Goal: Check status: Check status

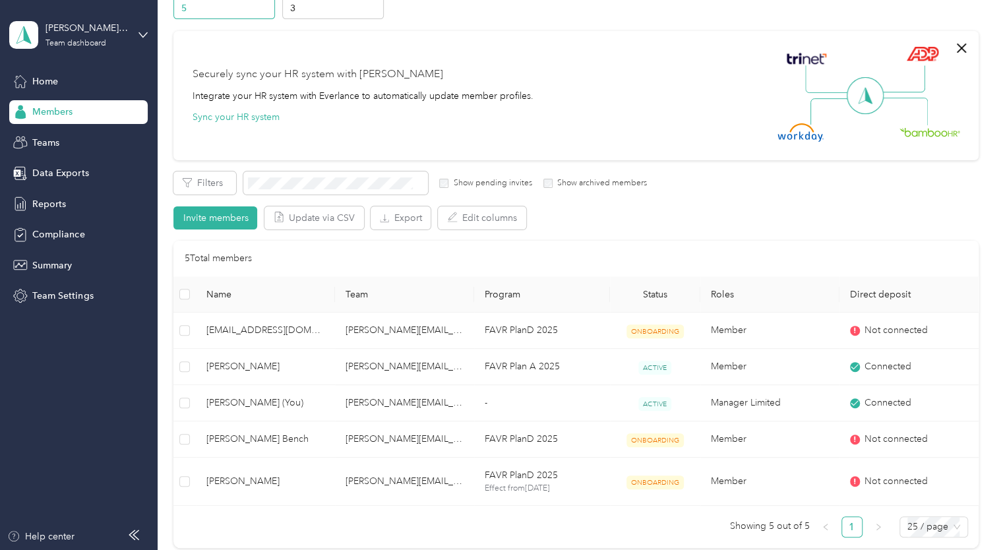
scroll to position [76, 0]
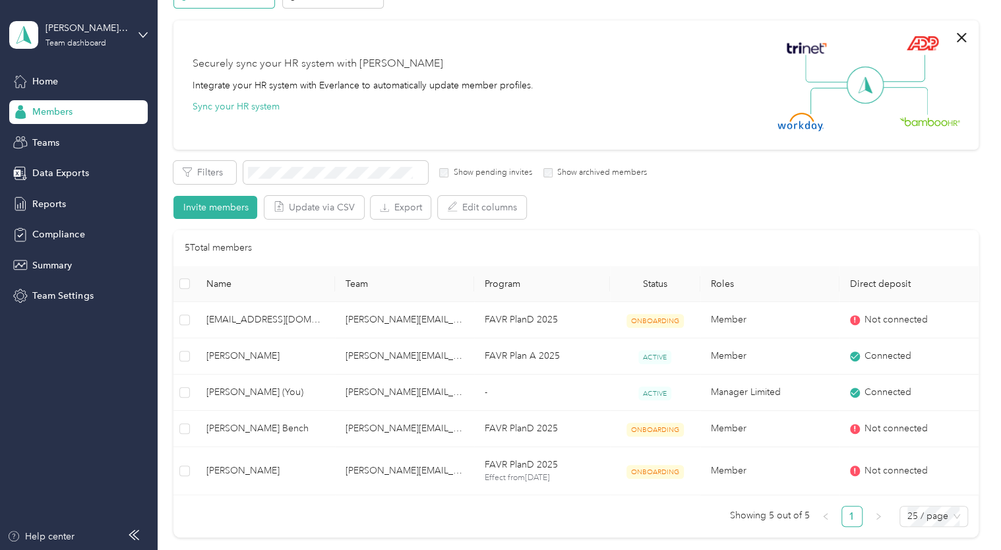
scroll to position [90, 0]
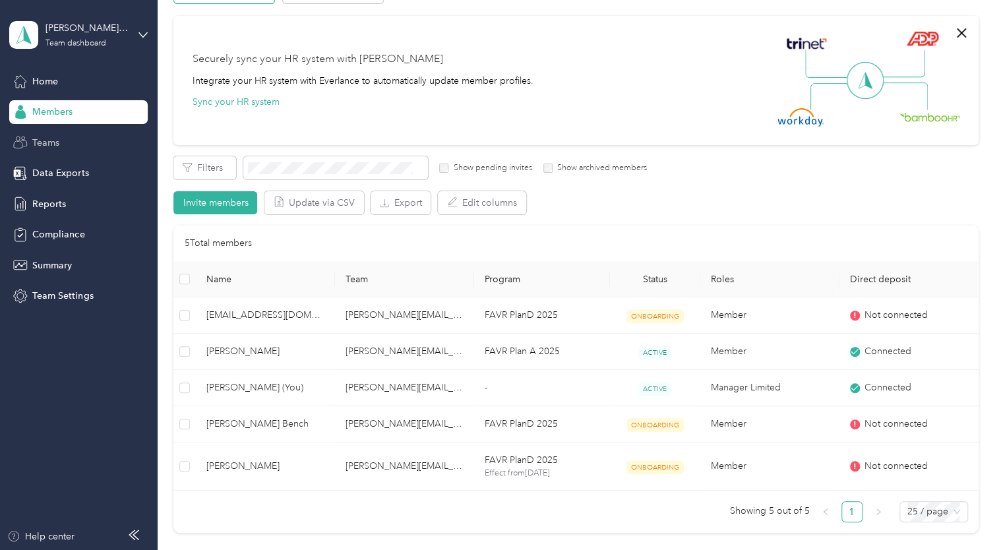
click at [53, 140] on span "Teams" at bounding box center [45, 143] width 27 height 14
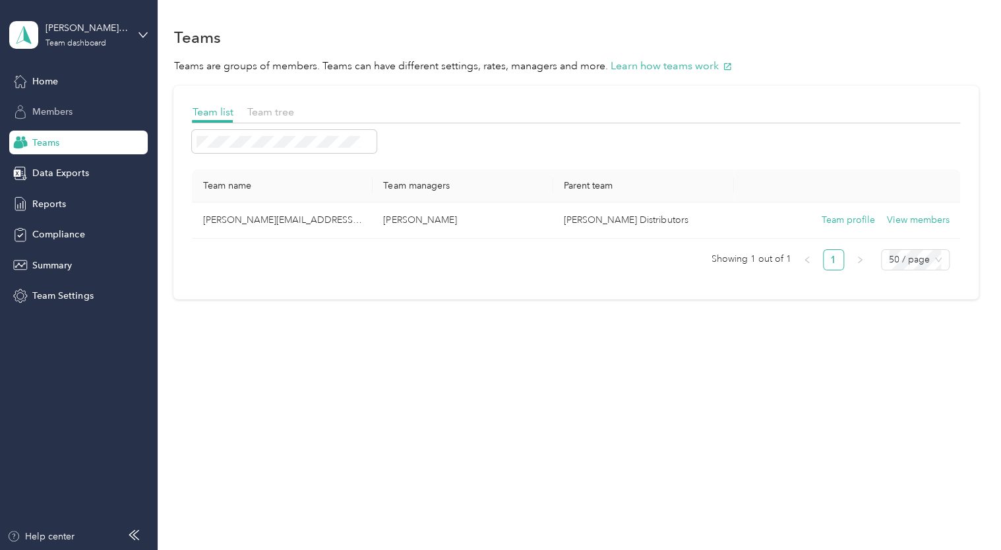
click at [46, 112] on span "Members" at bounding box center [52, 112] width 40 height 14
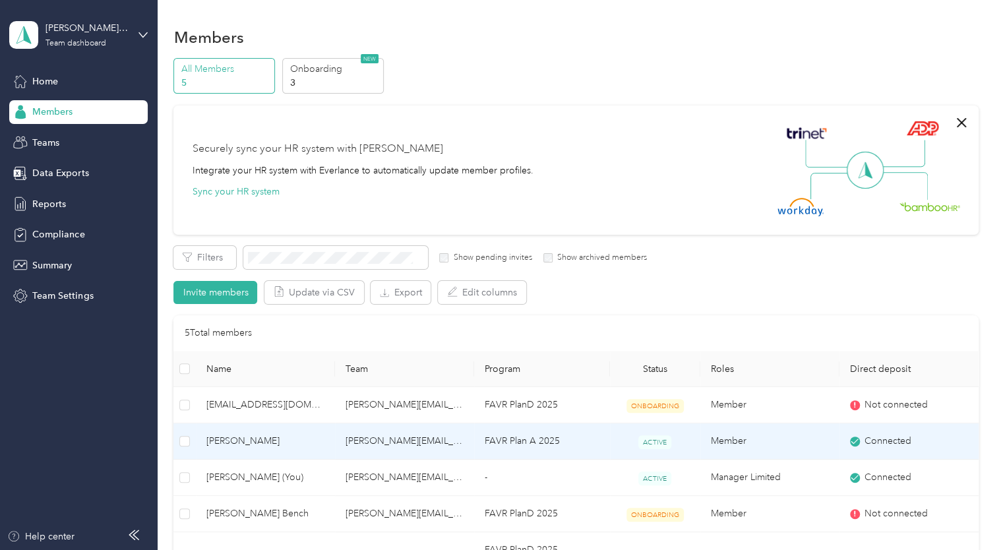
click at [233, 438] on span "[PERSON_NAME]" at bounding box center [265, 441] width 118 height 15
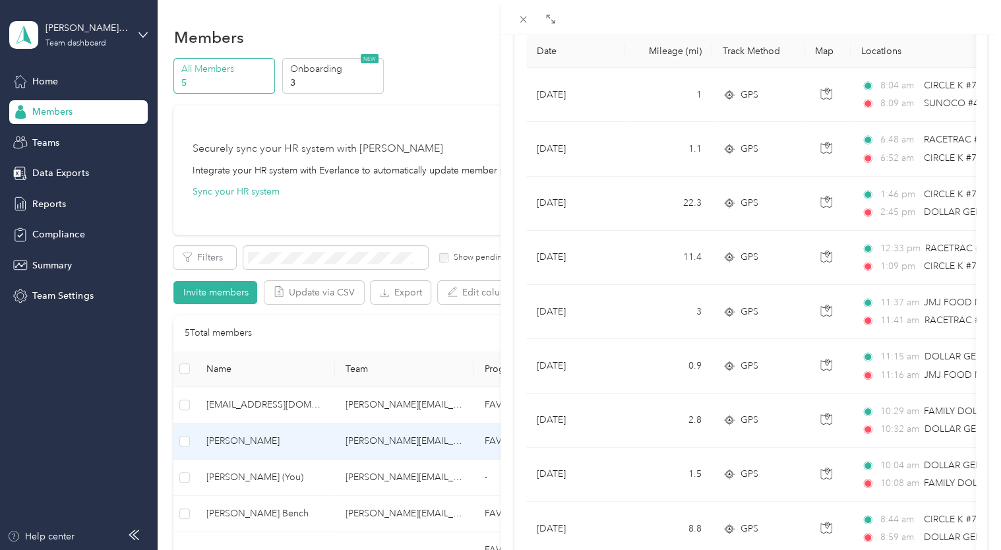
scroll to position [153, 0]
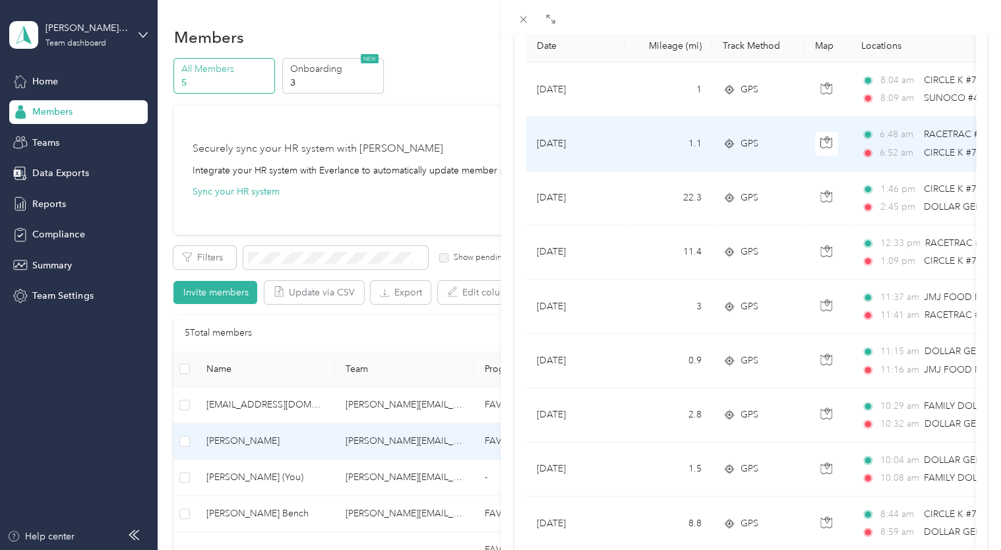
click at [920, 149] on div "6:52 am CIRCLE K #7015 ([STREET_ADDRESS])" at bounding box center [999, 153] width 277 height 15
